Goal: Navigation & Orientation: Find specific page/section

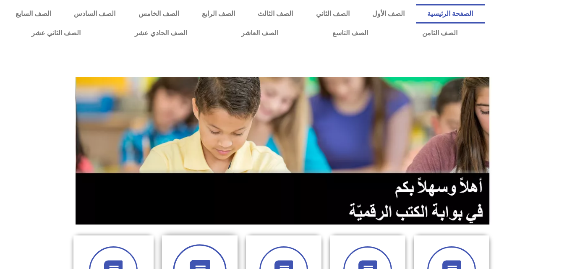
click at [196, 253] on span at bounding box center [200, 271] width 54 height 54
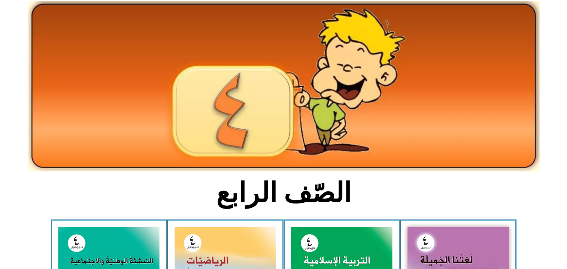
scroll to position [50, 0]
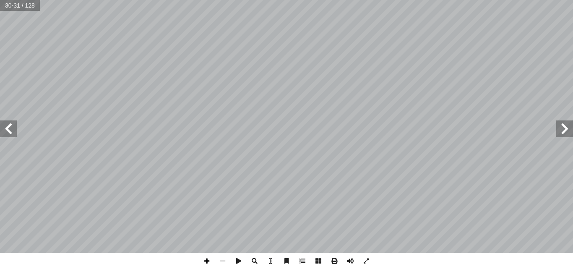
click at [207, 261] on span at bounding box center [207, 261] width 16 height 16
